Goal: Task Accomplishment & Management: Use online tool/utility

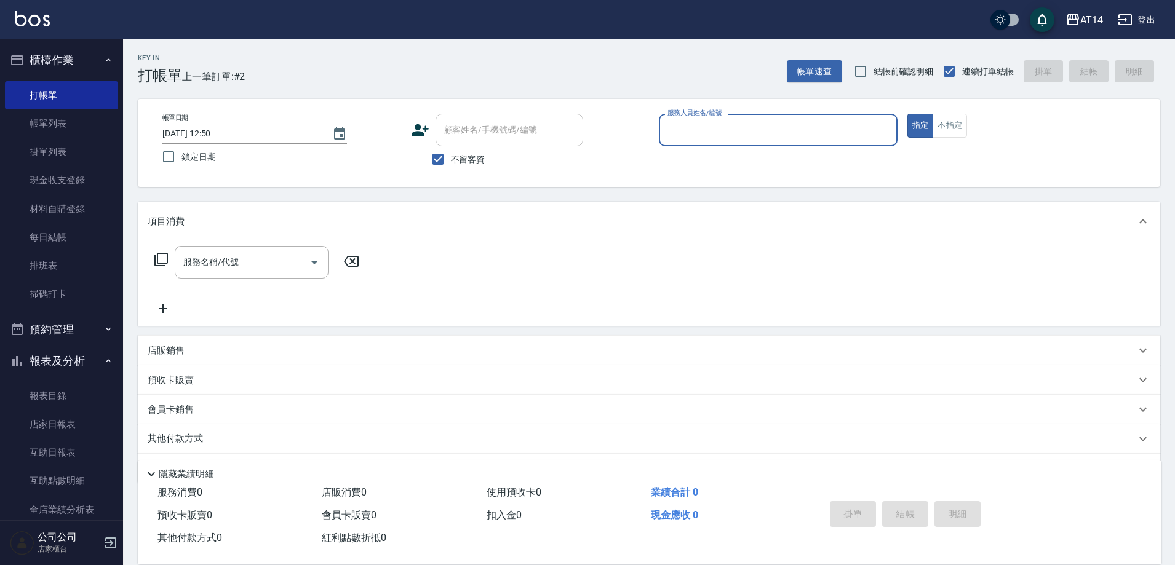
scroll to position [36, 0]
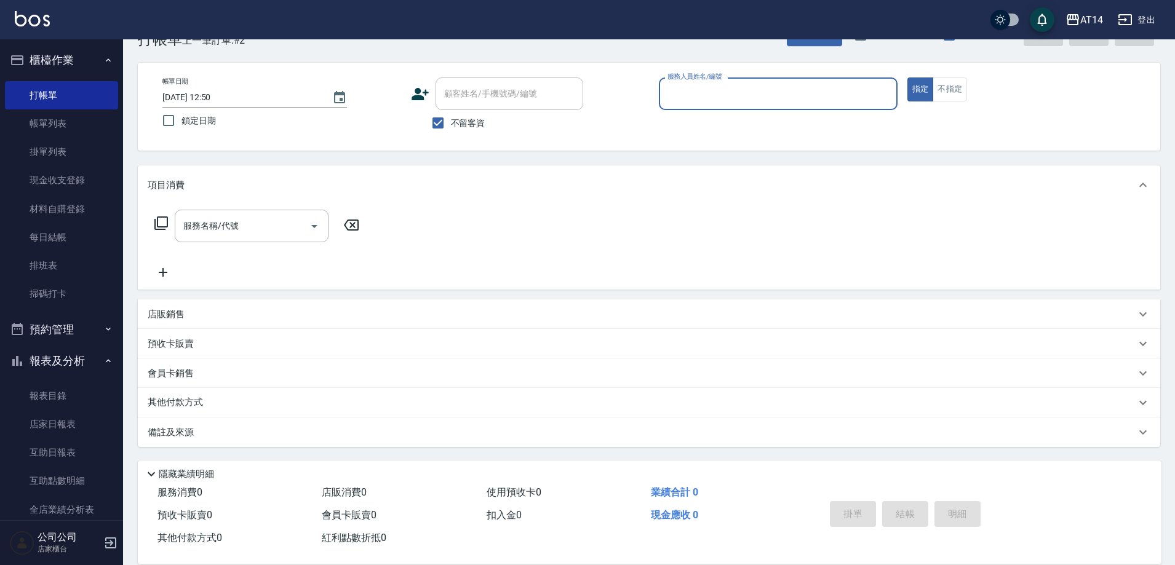
click at [718, 108] on div "服務人員姓名/編號" at bounding box center [778, 93] width 239 height 33
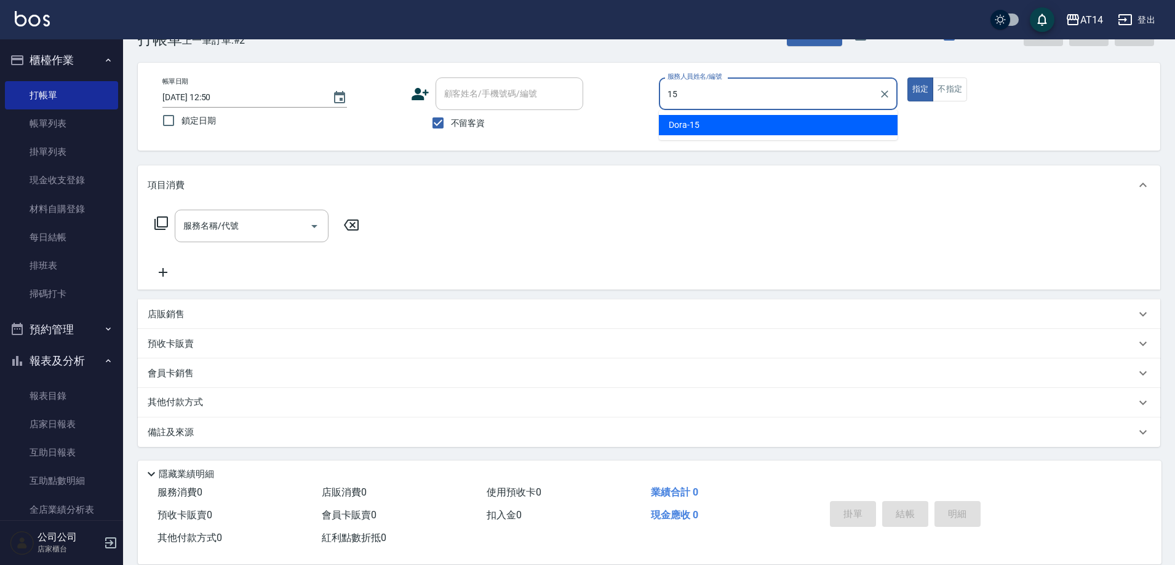
type input "Dora-15"
type button "true"
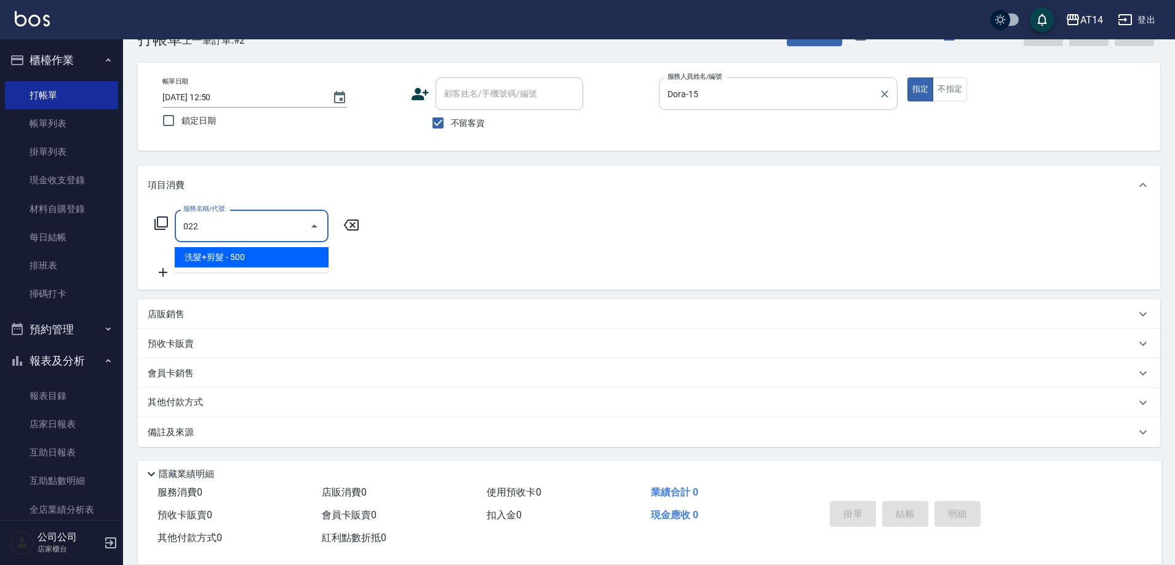
type input "洗髮+剪髮(022)"
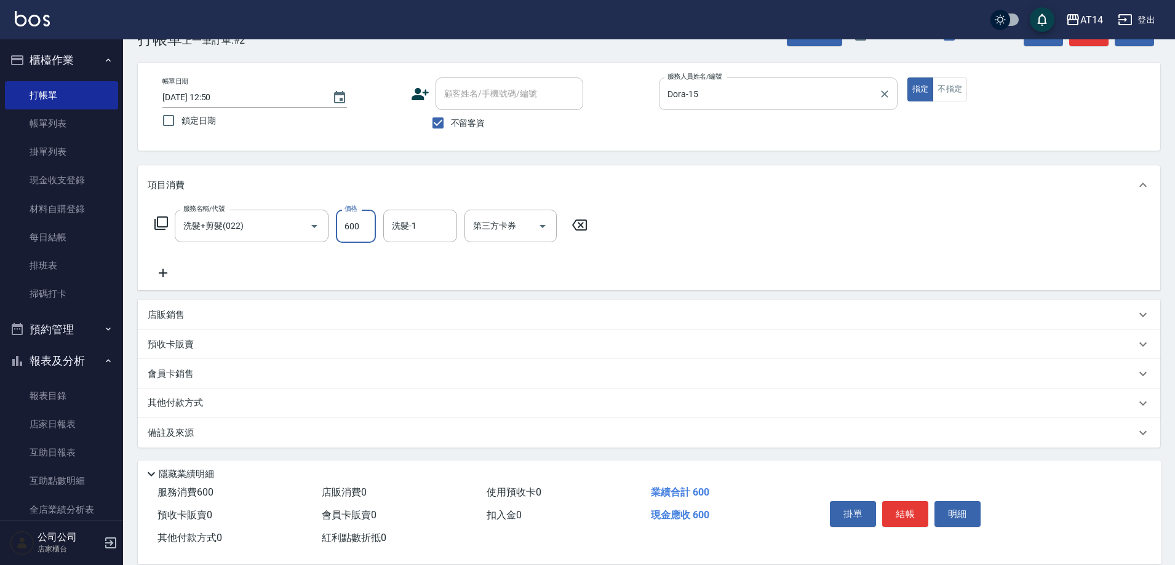
type input "600"
click at [459, 431] on div "備註及來源" at bounding box center [642, 432] width 988 height 13
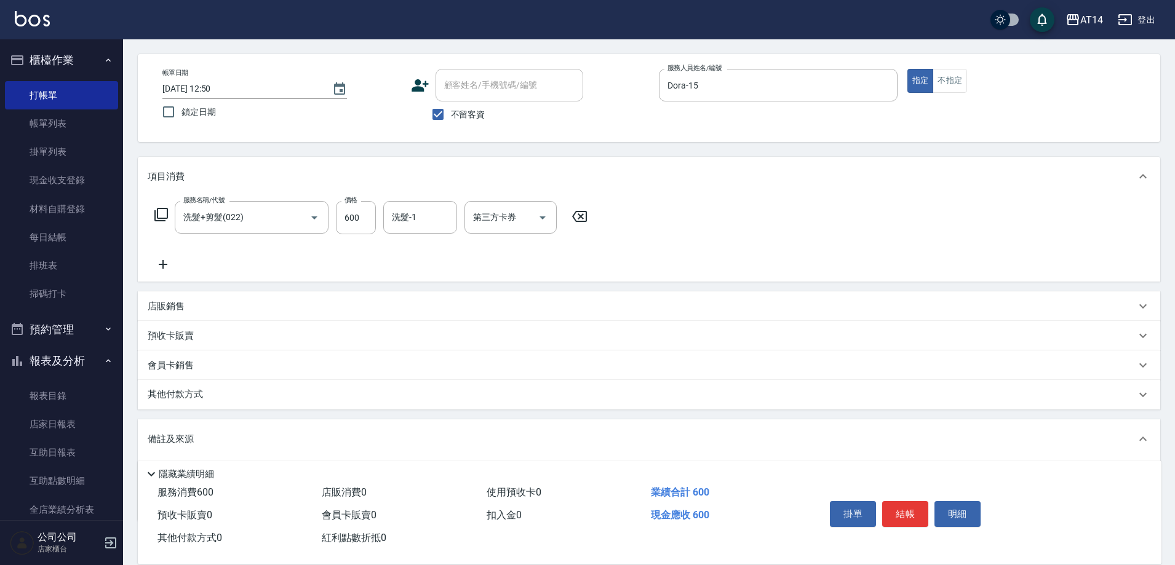
scroll to position [116, 0]
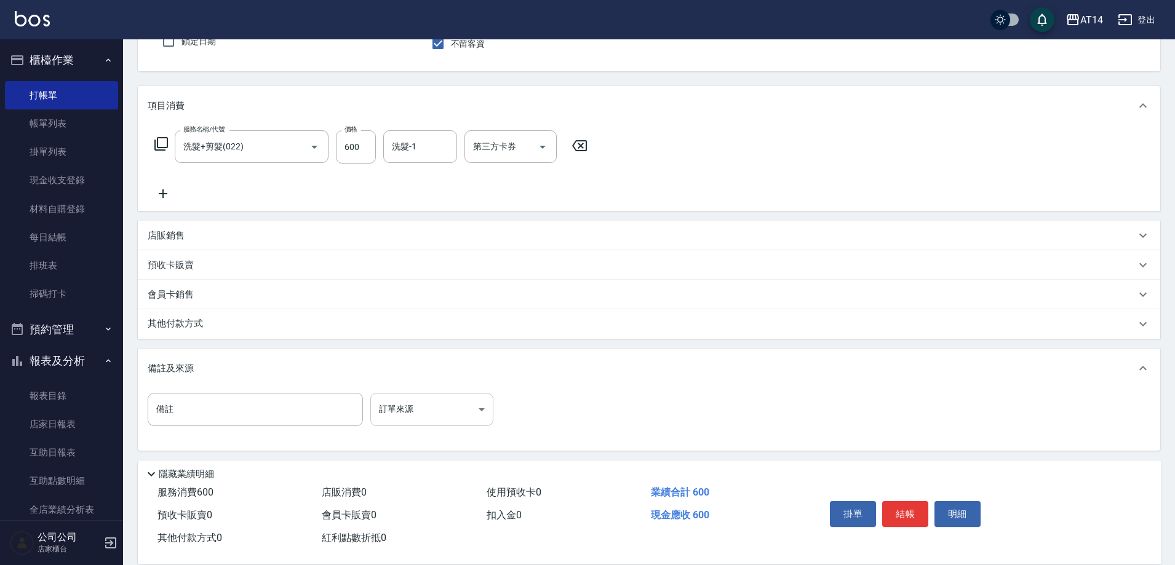
click at [413, 395] on body "AT14 登出 櫃檯作業 打帳單 帳單列表 掛單列表 現金收支登錄 材料自購登錄 每日結帳 排班表 掃碼打卡 預約管理 預約管理 單日預約紀錄 單週預約紀錄 …" at bounding box center [587, 226] width 1175 height 685
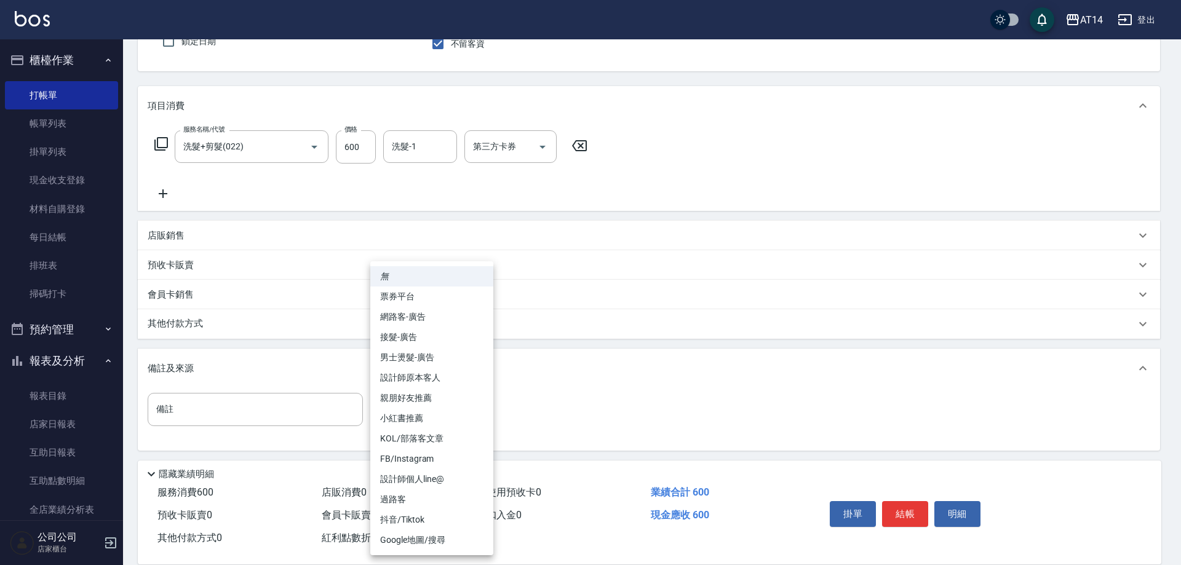
click at [415, 384] on li "設計師原本客人" at bounding box center [431, 378] width 123 height 20
type input "設計師原本客人"
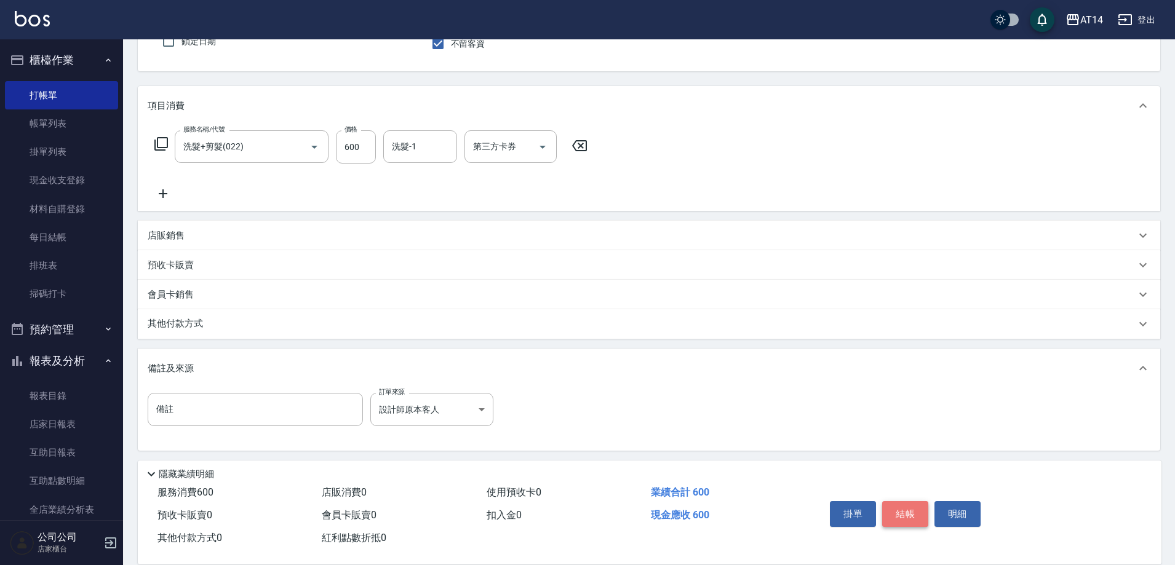
click at [910, 507] on button "結帳" at bounding box center [905, 514] width 46 height 26
type input "[DATE] 13:56"
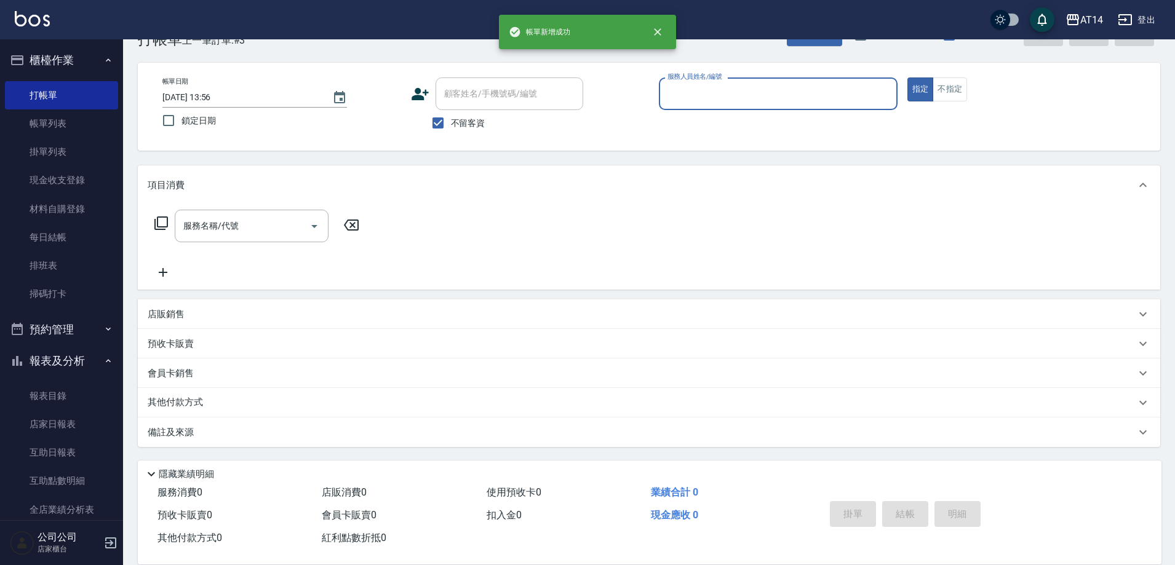
scroll to position [36, 0]
click at [741, 94] on input "服務人員姓名/編號" at bounding box center [778, 94] width 228 height 22
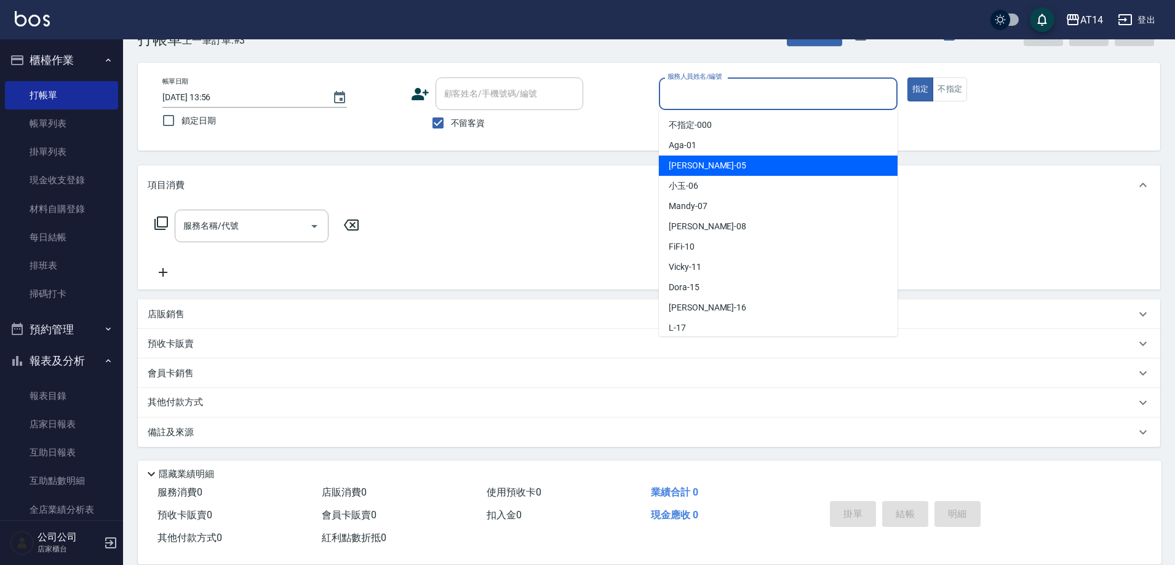
click at [717, 164] on div "Patty -05" at bounding box center [778, 166] width 239 height 20
type input "Patty-05"
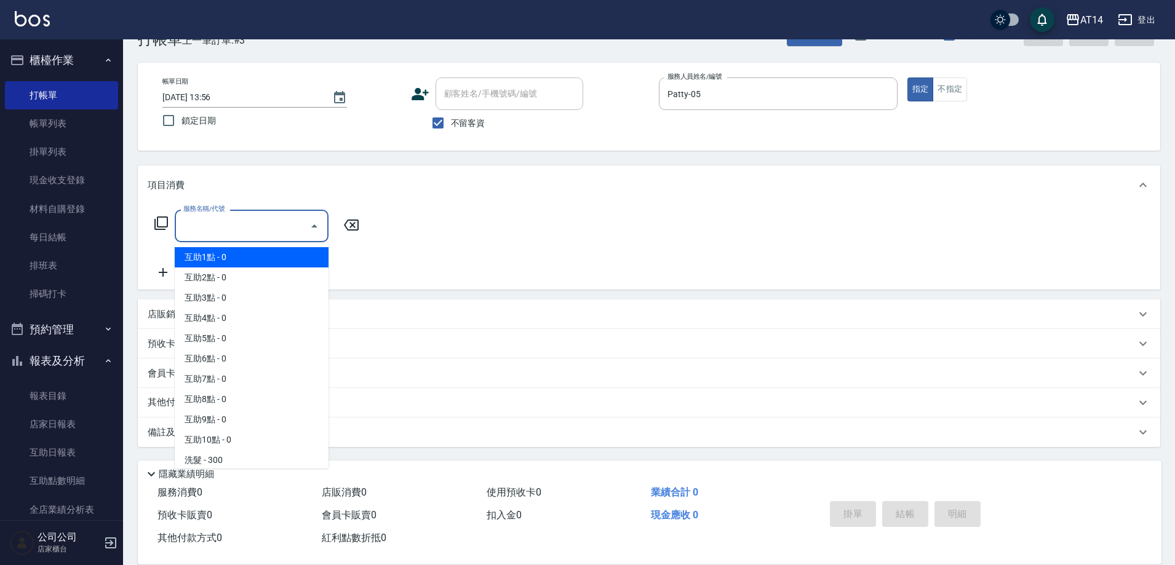
click at [277, 232] on input "服務名稱/代號" at bounding box center [242, 226] width 124 height 22
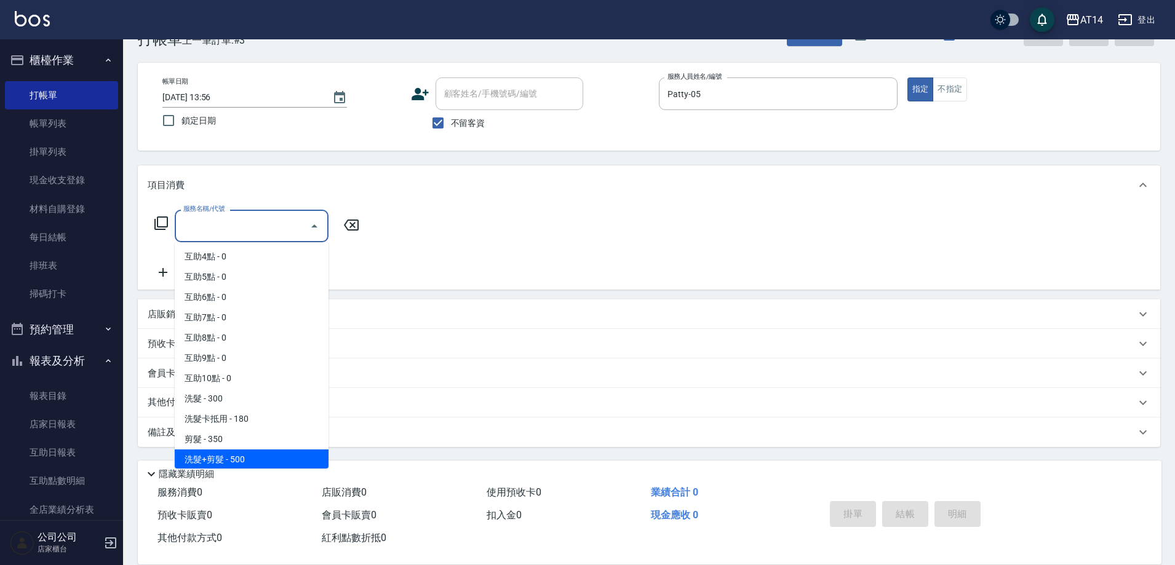
click at [231, 456] on span "洗髮+剪髮 - 500" at bounding box center [252, 460] width 154 height 20
type input "洗髮+剪髮(022)"
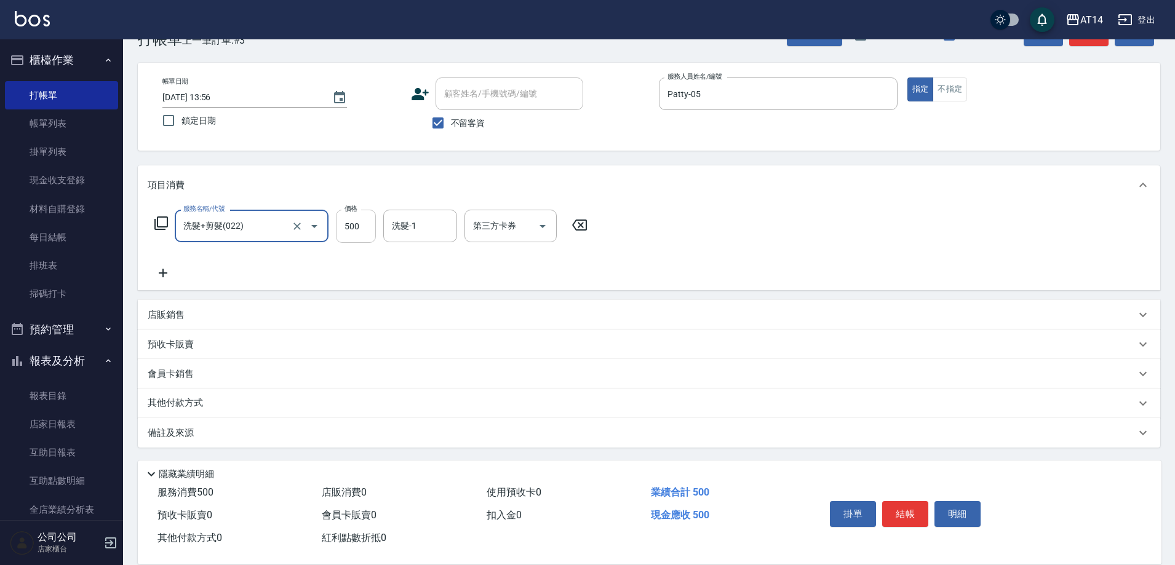
click at [358, 221] on input "500" at bounding box center [356, 226] width 40 height 33
drag, startPoint x: 358, startPoint y: 221, endPoint x: 346, endPoint y: 229, distance: 15.0
click at [346, 229] on input "0" at bounding box center [356, 226] width 40 height 33
type input "700"
click at [162, 273] on icon at bounding box center [163, 273] width 9 height 9
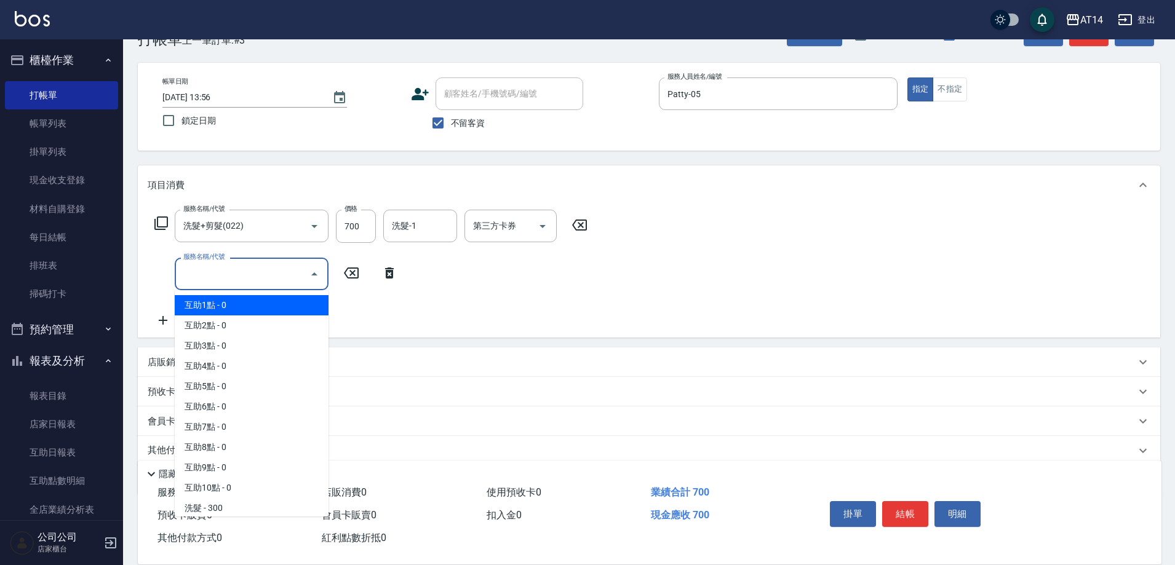
click at [181, 274] on input "服務名稱/代號" at bounding box center [242, 274] width 124 height 22
click at [194, 304] on span "互助1點 - 0" at bounding box center [252, 305] width 154 height 20
type input "互助1點(001)"
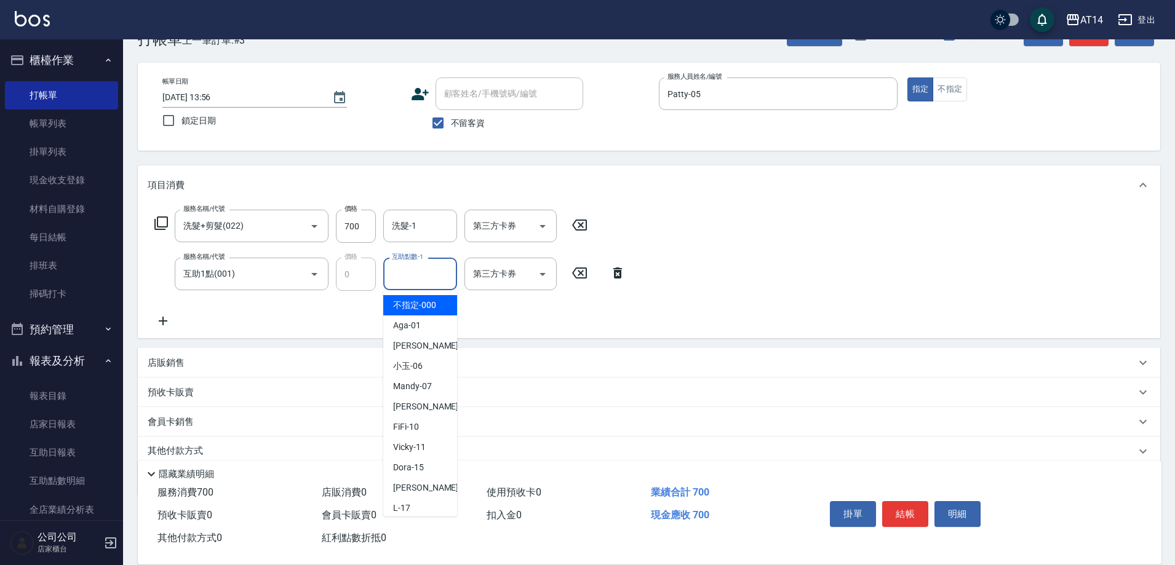
click at [403, 277] on input "互助點數-1" at bounding box center [420, 274] width 63 height 22
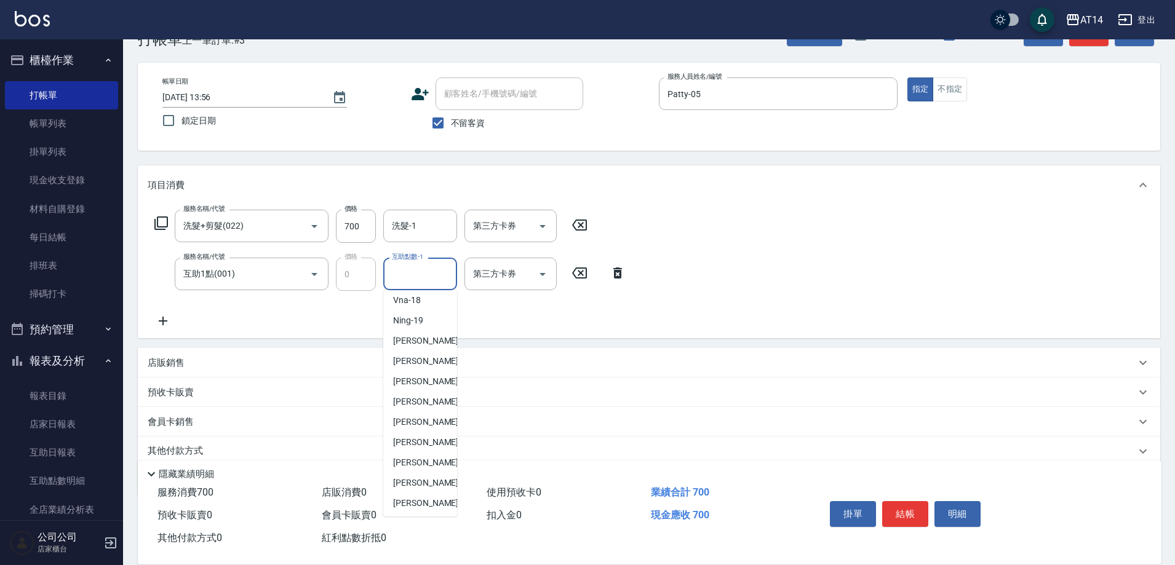
scroll to position [230, 0]
click at [405, 487] on span "[PERSON_NAME]-67" at bounding box center [431, 481] width 77 height 13
type input "[PERSON_NAME]-67"
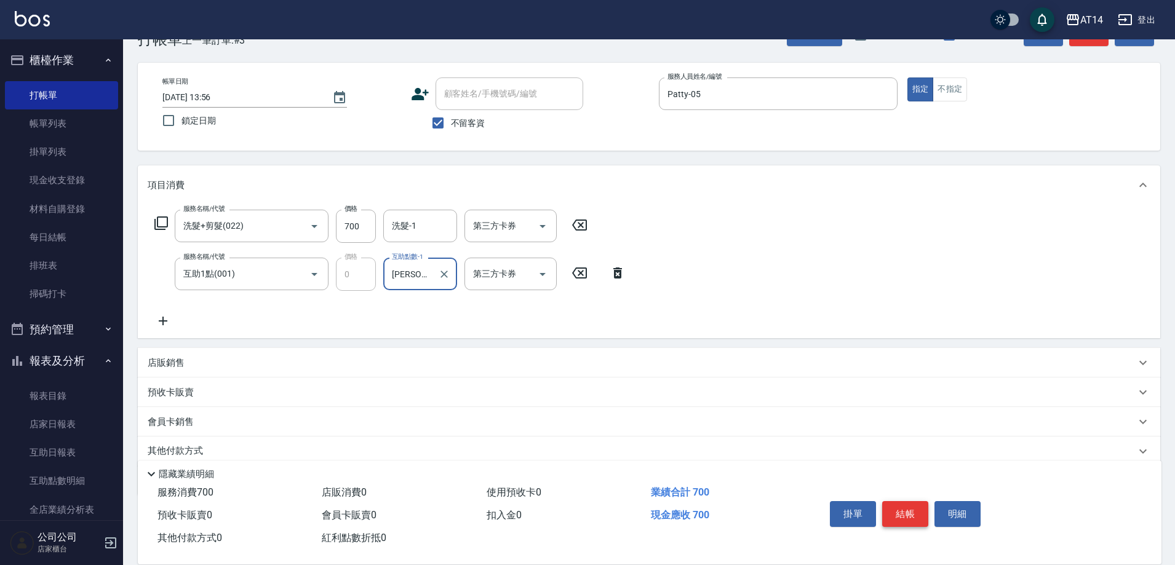
click at [897, 518] on button "結帳" at bounding box center [905, 514] width 46 height 26
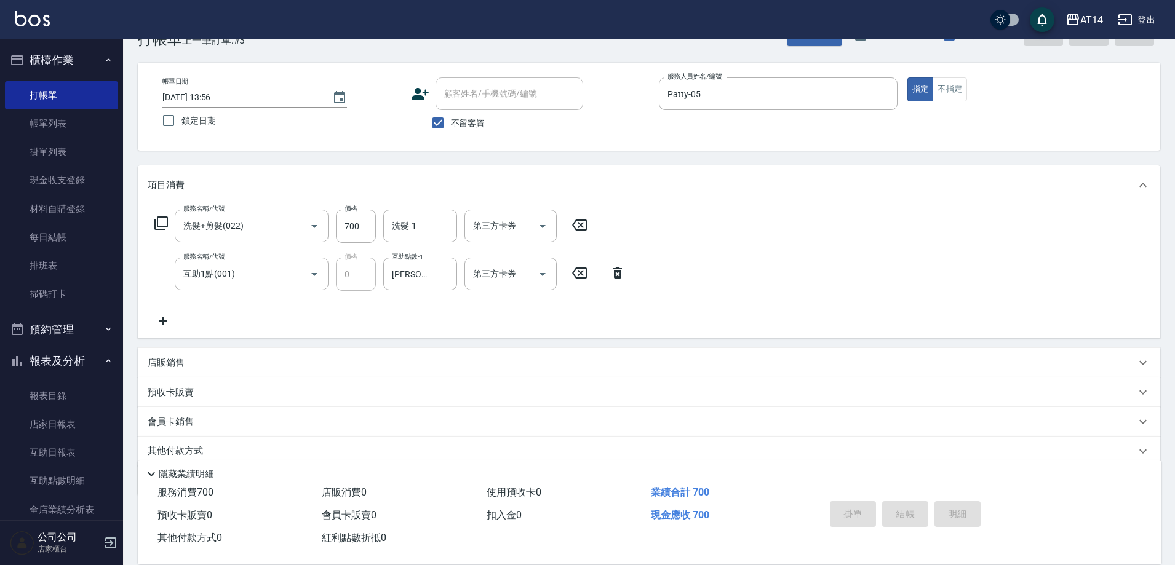
type input "[DATE] 14:20"
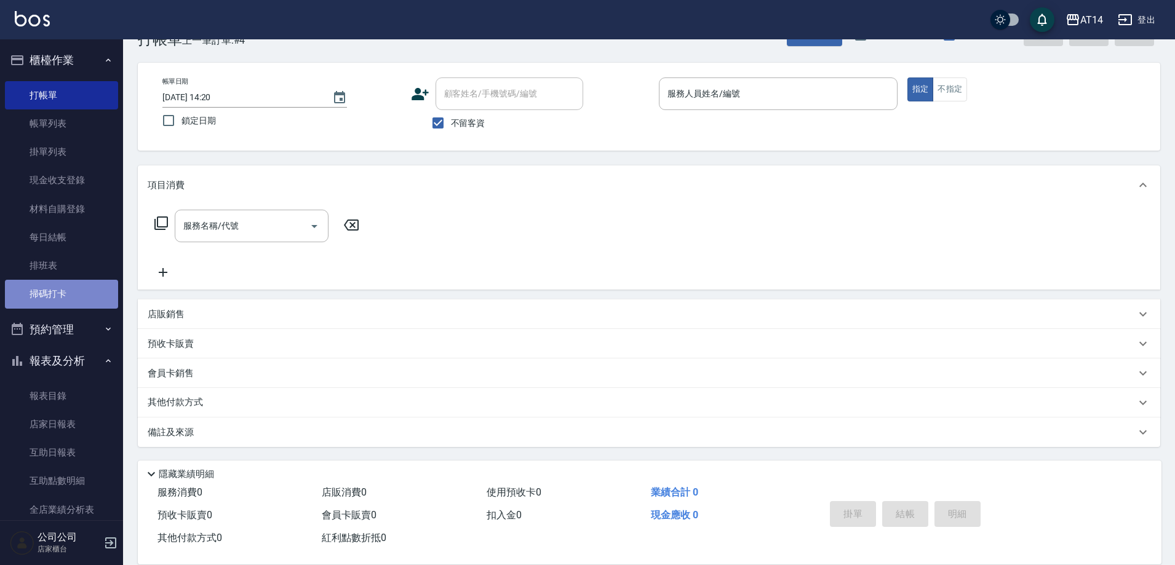
click at [77, 286] on link "掃碼打卡" at bounding box center [61, 294] width 113 height 28
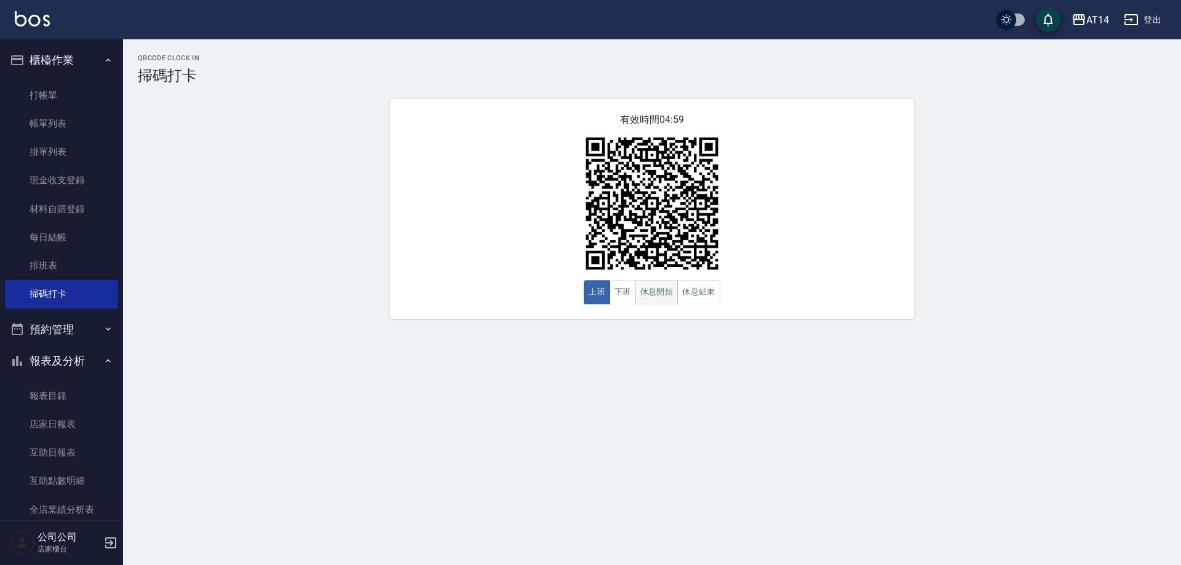
click at [666, 300] on button "休息開始" at bounding box center [656, 292] width 43 height 24
